Goal: Transaction & Acquisition: Subscribe to service/newsletter

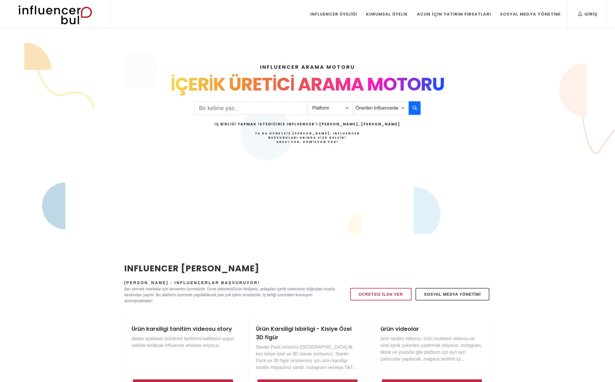
click at [345, 16] on div "Influencer Üyeliği" at bounding box center [333, 14] width 47 height 6
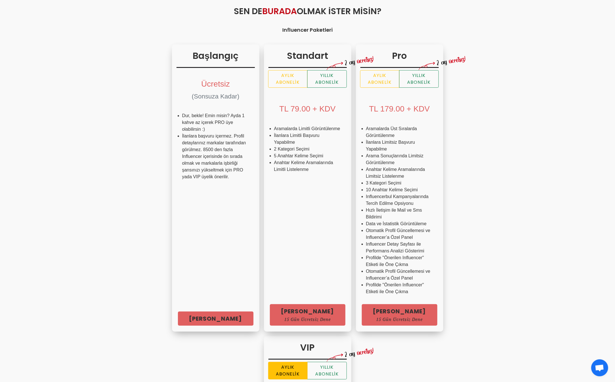
scroll to position [57, 0]
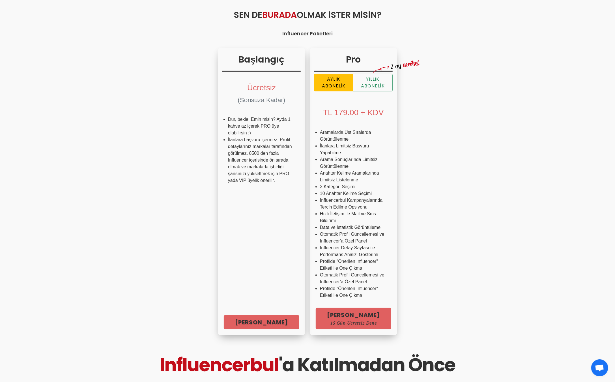
scroll to position [57, 0]
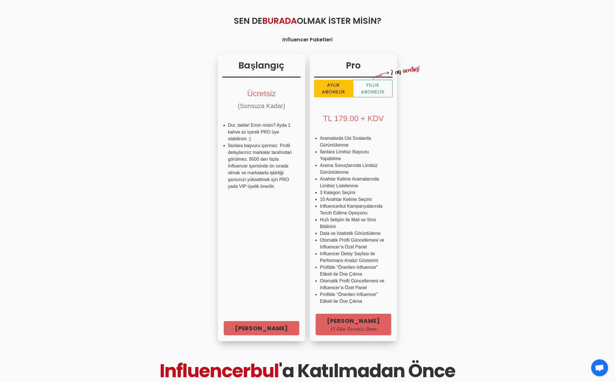
click at [462, 175] on div "Başlangıç Ücretsiz (Sonsuza Kadar) Dur, bekle! Emin misin? Ayda 1 kahve az içer…" at bounding box center [307, 198] width 367 height 292
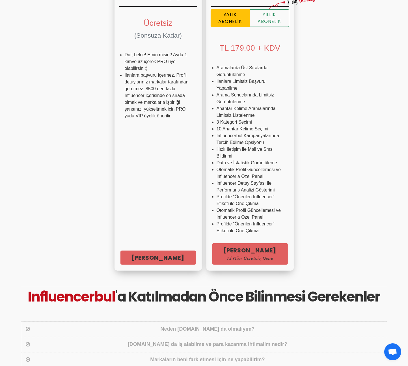
scroll to position [141, 0]
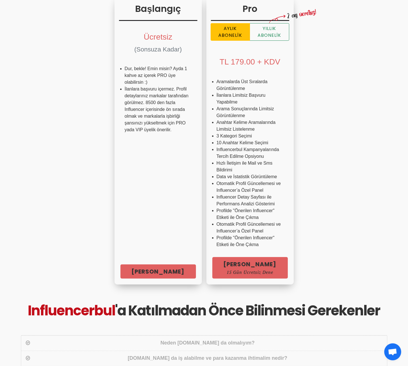
drag, startPoint x: 379, startPoint y: 155, endPoint x: 374, endPoint y: 154, distance: 4.6
click at [379, 155] on div "Başlangıç Ücretsiz (Sonsuza Kadar) Dur, bekle! Emin misin? Ayda 1 kahve az içer…" at bounding box center [204, 141] width 367 height 292
click at [76, 202] on div "Başlangıç Ücretsiz (Sonsuza Kadar) Dur, bekle! Emin misin? Ayda 1 kahve az içer…" at bounding box center [204, 141] width 367 height 292
